Goal: Task Accomplishment & Management: Manage account settings

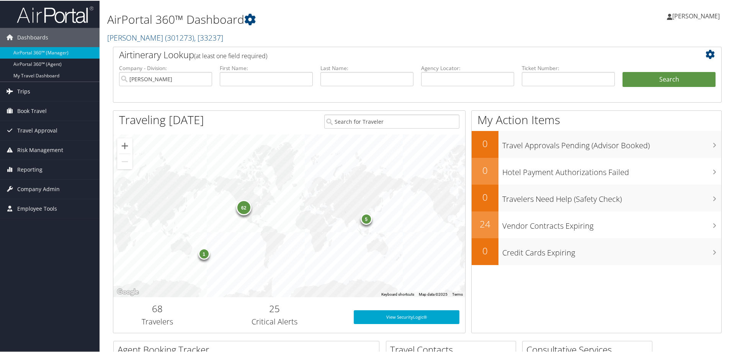
click at [36, 92] on link "Trips" at bounding box center [50, 90] width 100 height 19
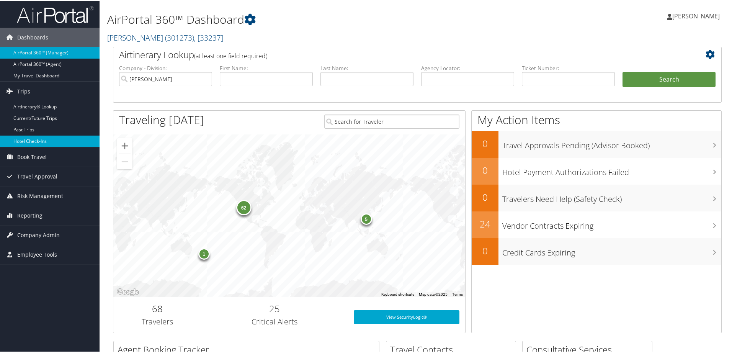
click at [42, 139] on link "Hotel Check-ins" at bounding box center [50, 140] width 100 height 11
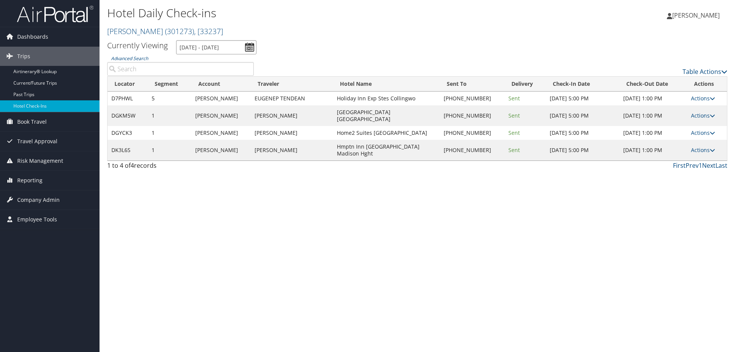
click at [252, 47] on input "9/30/2025 - 9/30/2025" at bounding box center [216, 47] width 80 height 14
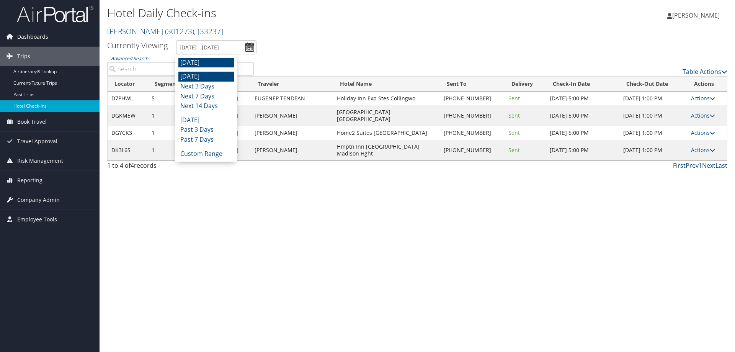
click at [209, 75] on li "Today" at bounding box center [207, 77] width 56 height 10
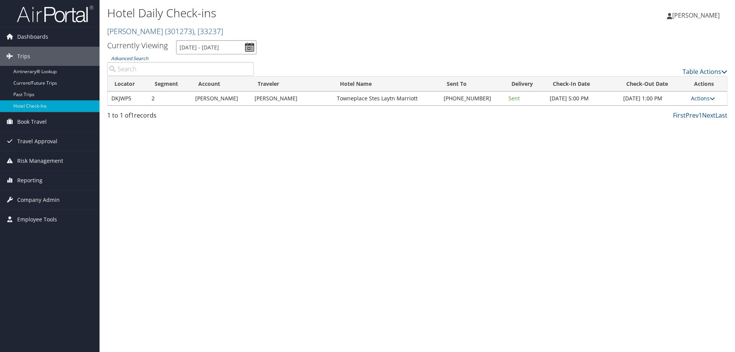
click at [205, 45] on input "9/29/2025 - 9/29/2025" at bounding box center [216, 47] width 80 height 14
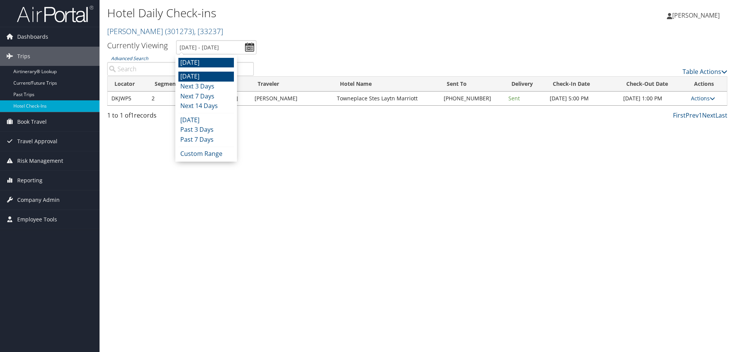
click at [201, 66] on li "Tomorrow" at bounding box center [207, 63] width 56 height 10
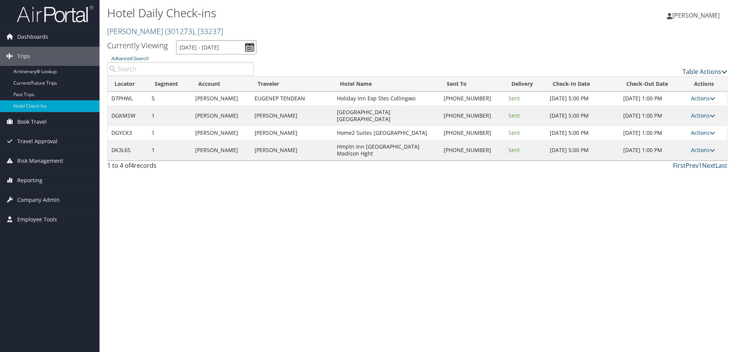
click at [221, 48] on input "9/30/2025 - 9/30/2025" at bounding box center [216, 47] width 80 height 14
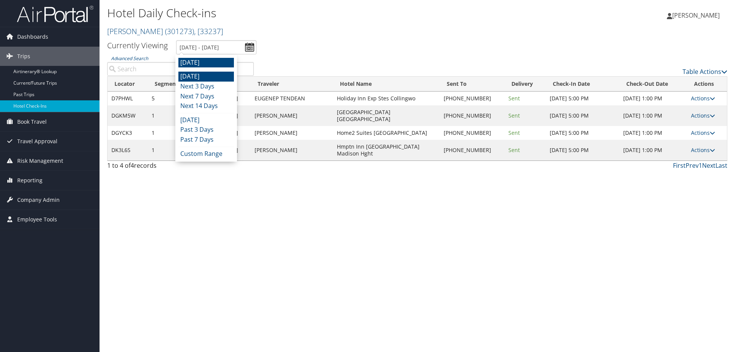
click at [214, 77] on li "Today" at bounding box center [207, 77] width 56 height 10
type input "9/29/2025 - 9/29/2025"
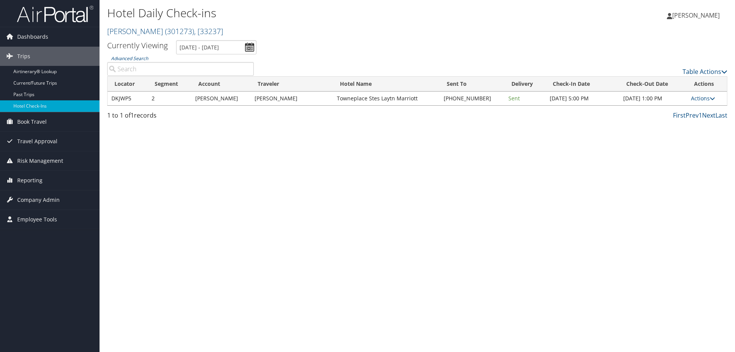
click at [718, 100] on td "Actions Resend Logs Delivery Information View Itinerary" at bounding box center [708, 99] width 40 height 14
click at [703, 97] on link "Actions" at bounding box center [703, 98] width 24 height 7
click at [690, 151] on link "View Itinerary" at bounding box center [680, 148] width 66 height 13
click at [706, 99] on link "Actions" at bounding box center [703, 98] width 24 height 7
click at [701, 108] on link "Resend" at bounding box center [680, 109] width 66 height 13
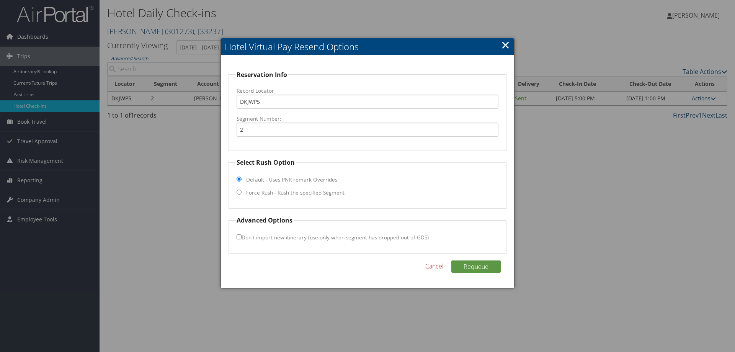
click at [257, 190] on label "Force Rush - Rush the specified Segment" at bounding box center [295, 193] width 98 height 8
click at [242, 190] on input "Force Rush - Rush the specified Segment" at bounding box center [239, 192] width 5 height 5
radio input "true"
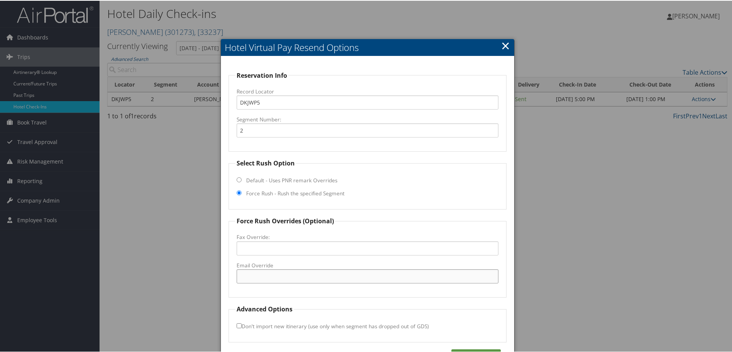
click at [255, 271] on input "Email Override" at bounding box center [368, 276] width 262 height 14
paste input "tpslayton1@gmail.com"
type input "tpslayton1@gmail.com"
click at [486, 348] on div "Reservation Info Record Locator DKJWP5 Segment Number: 2 Select Rush Option Def…" at bounding box center [367, 216] width 293 height 321
click at [486, 350] on button "Requeue" at bounding box center [476, 355] width 49 height 12
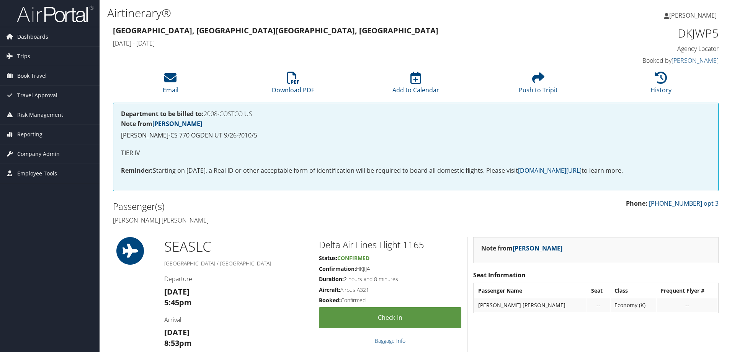
scroll to position [268, 0]
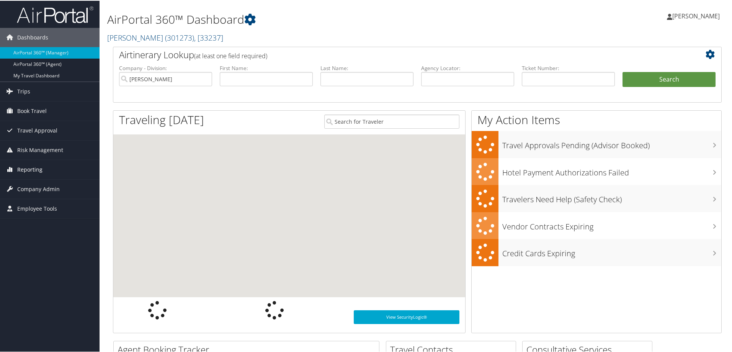
click at [53, 174] on link "Reporting" at bounding box center [50, 168] width 100 height 19
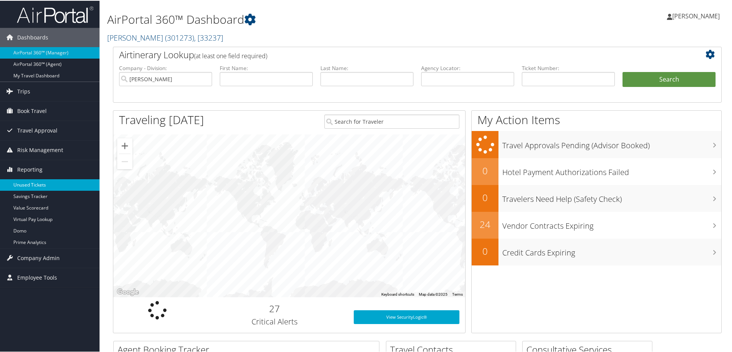
click at [70, 182] on link "Unused Tickets" at bounding box center [50, 184] width 100 height 11
